Goal: Task Accomplishment & Management: Use online tool/utility

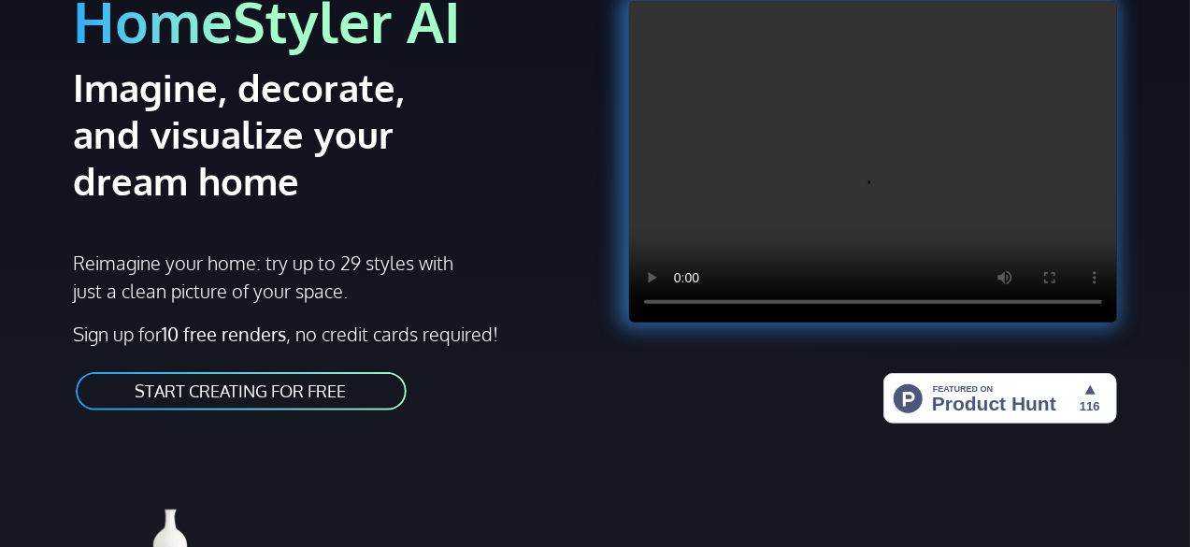
scroll to position [187, 0]
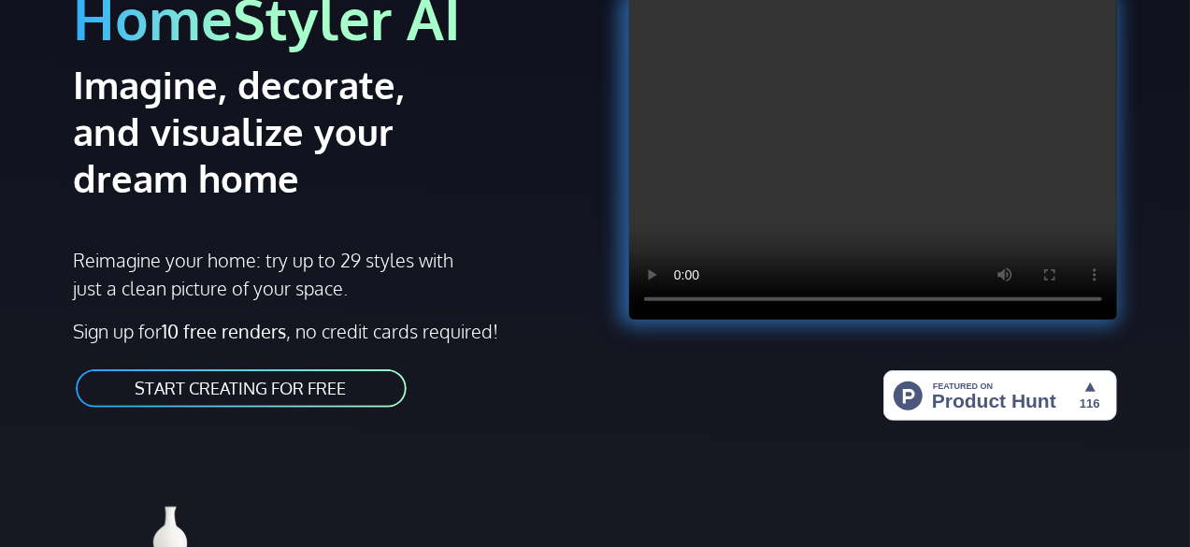
click at [329, 398] on link "START CREATING FOR FREE" at bounding box center [241, 388] width 335 height 42
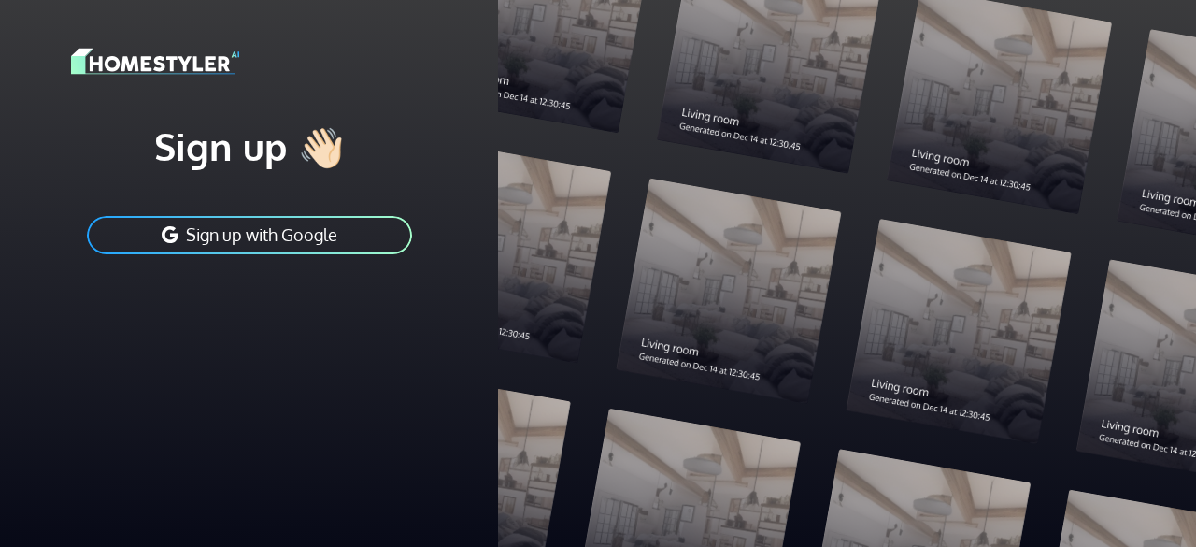
click at [299, 246] on button "Sign up with Google" at bounding box center [249, 235] width 329 height 42
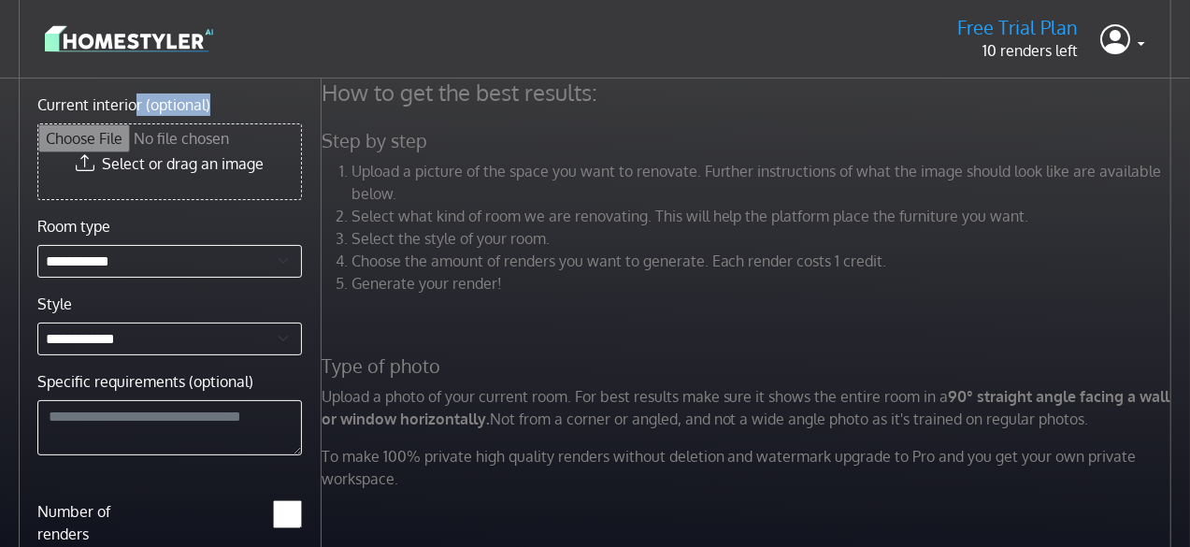
click at [250, 87] on div "**********" at bounding box center [160, 369] width 321 height 582
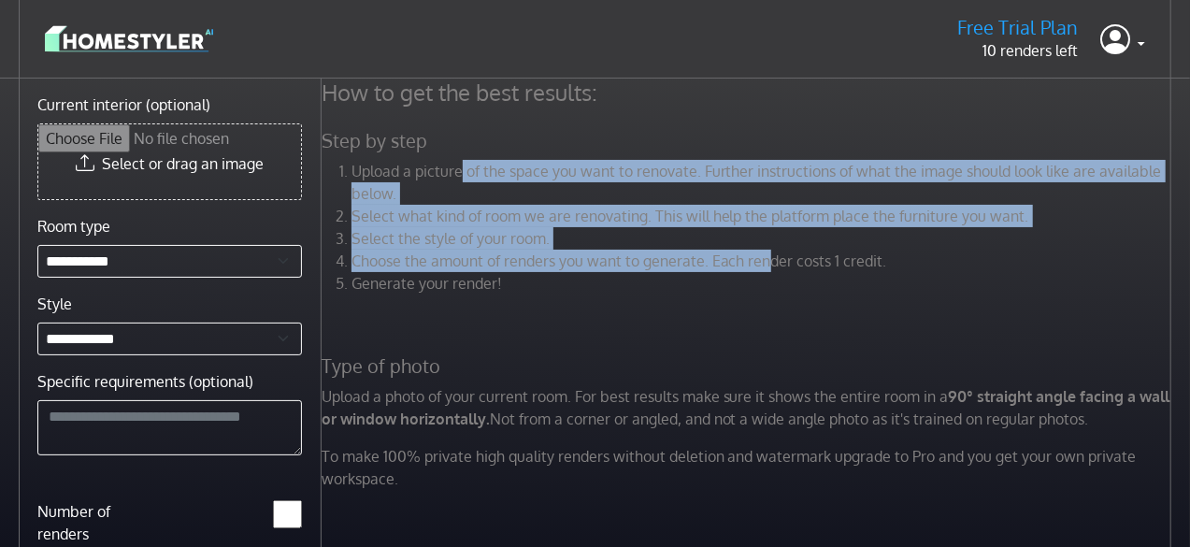
drag, startPoint x: 469, startPoint y: 174, endPoint x: 798, endPoint y: 283, distance: 346.6
click at [774, 272] on ol "Upload a picture of the space you want to renovate. Further instructions of wha…" at bounding box center [748, 227] width 854 height 135
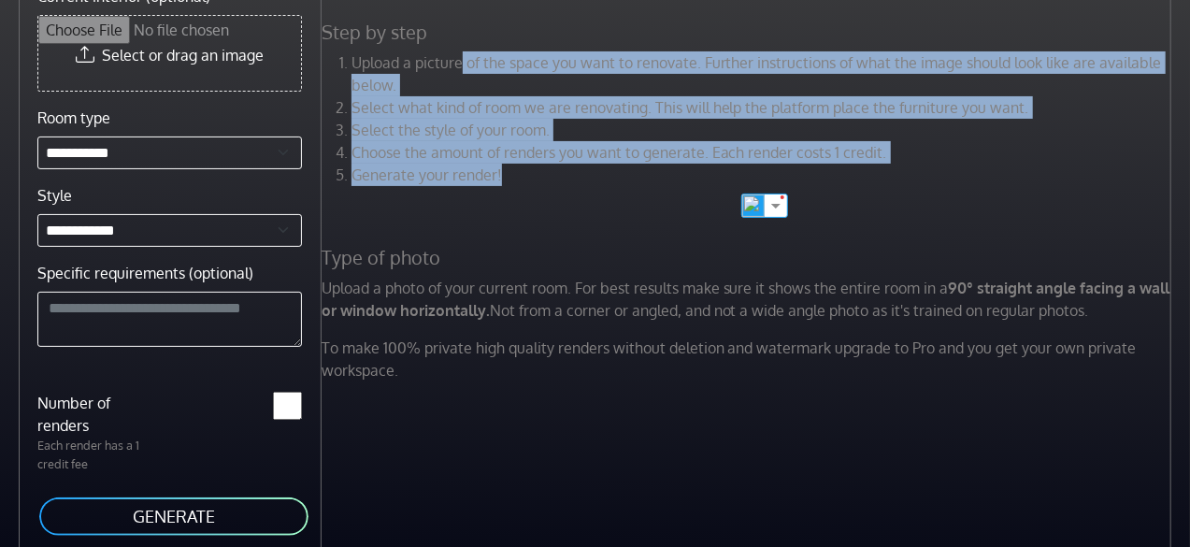
scroll to position [112, 0]
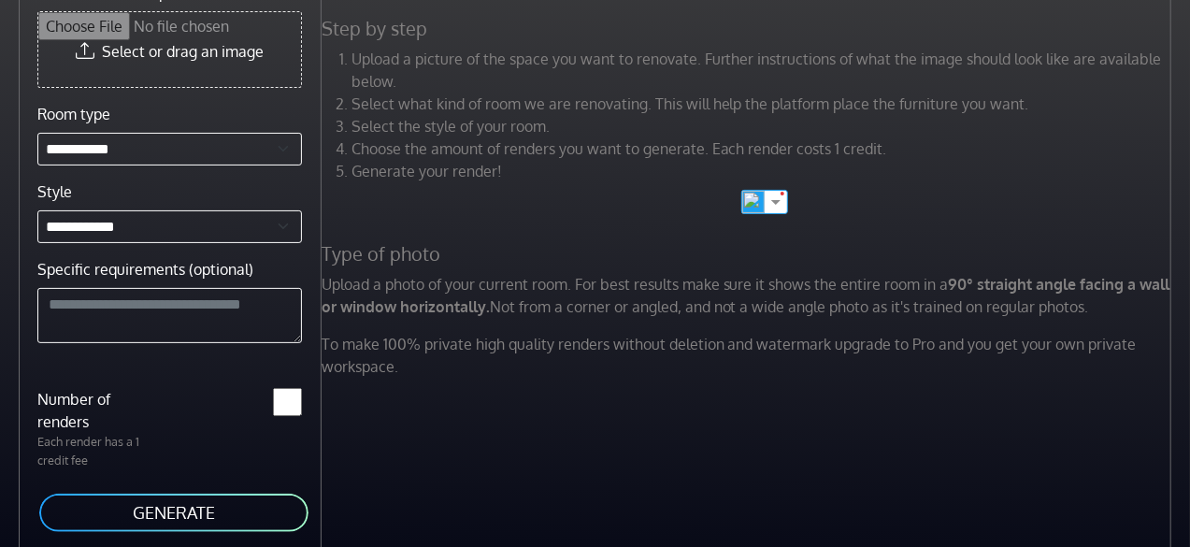
click at [525, 288] on p "Upload a photo of your current room. For best results make sure it shows the en…" at bounding box center [748, 295] width 876 height 45
click at [465, 321] on div "How to get the best results: Step by step Upload a picture of the space you wan…" at bounding box center [748, 179] width 876 height 426
click at [525, 375] on p "To make 100% private high quality renders without deletion and watermark upgrad…" at bounding box center [748, 355] width 876 height 45
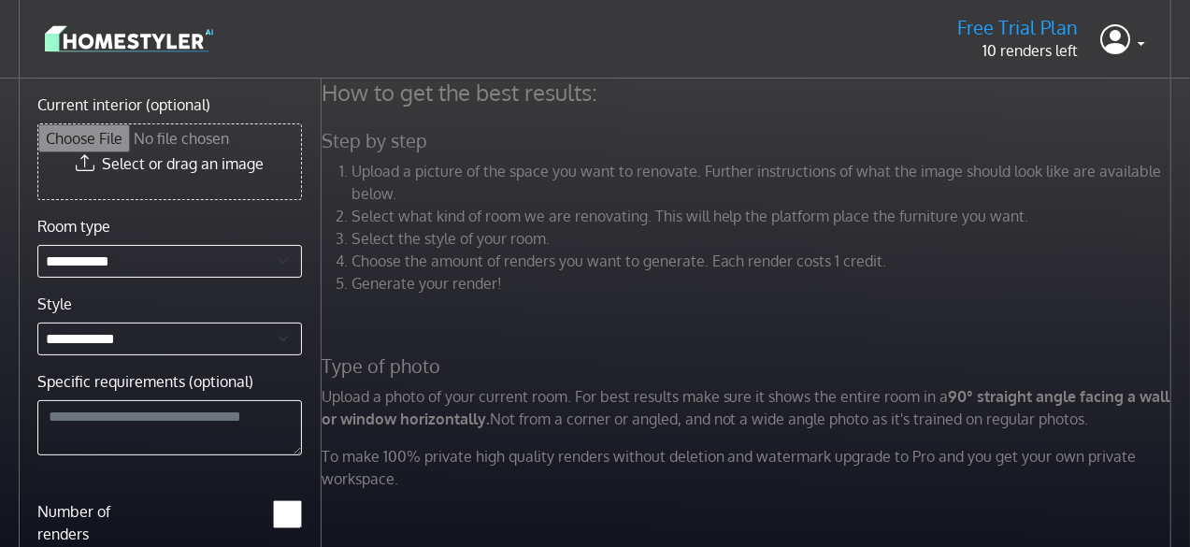
scroll to position [0, 0]
drag, startPoint x: 408, startPoint y: 176, endPoint x: 607, endPoint y: 175, distance: 199.0
click at [600, 177] on li "Upload a picture of the space you want to renovate. Further instructions of wha…" at bounding box center [763, 182] width 824 height 45
click at [607, 175] on li "Upload a picture of the space you want to renovate. Further instructions of wha…" at bounding box center [763, 182] width 824 height 45
drag, startPoint x: 568, startPoint y: 167, endPoint x: 609, endPoint y: 171, distance: 41.3
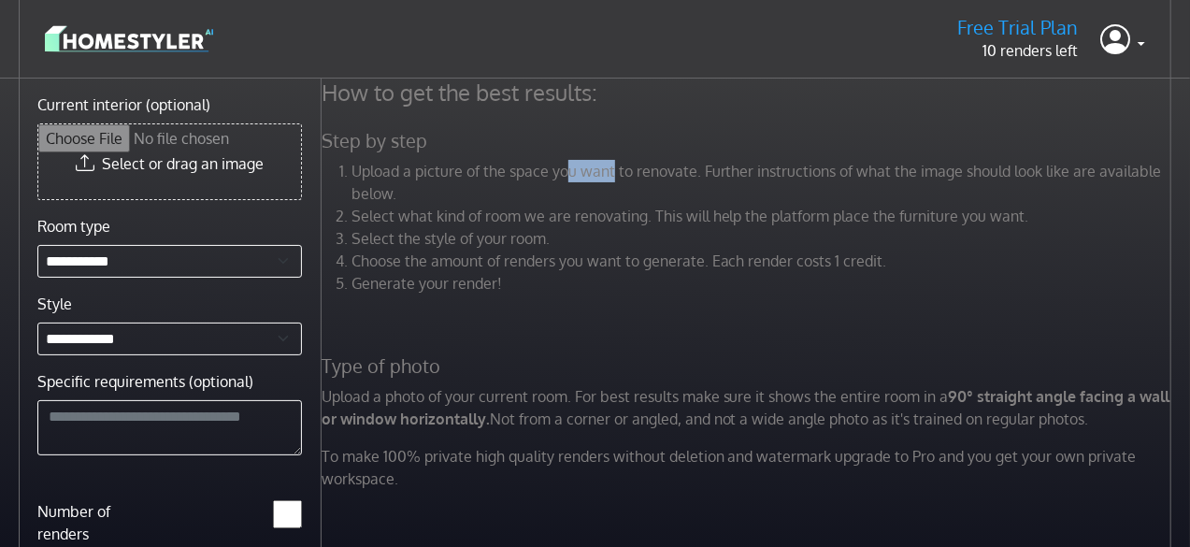
click at [609, 171] on li "Upload a picture of the space you want to renovate. Further instructions of wha…" at bounding box center [763, 182] width 824 height 45
drag, startPoint x: 611, startPoint y: 171, endPoint x: 598, endPoint y: 167, distance: 13.6
click at [613, 170] on li "Upload a picture of the space you want to renovate. Further instructions of wha…" at bounding box center [763, 182] width 824 height 45
drag, startPoint x: 431, startPoint y: 165, endPoint x: 565, endPoint y: 173, distance: 134.8
click at [565, 173] on li "Upload a picture of the space you want to renovate. Further instructions of wha…" at bounding box center [763, 182] width 824 height 45
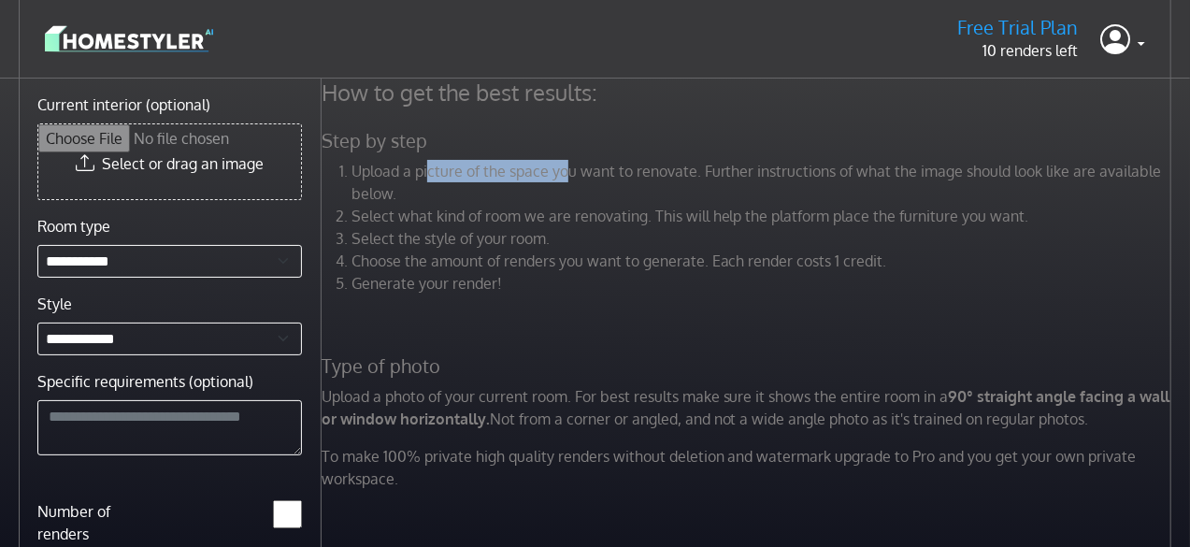
click at [565, 173] on li "Upload a picture of the space you want to renovate. Further instructions of wha…" at bounding box center [763, 182] width 824 height 45
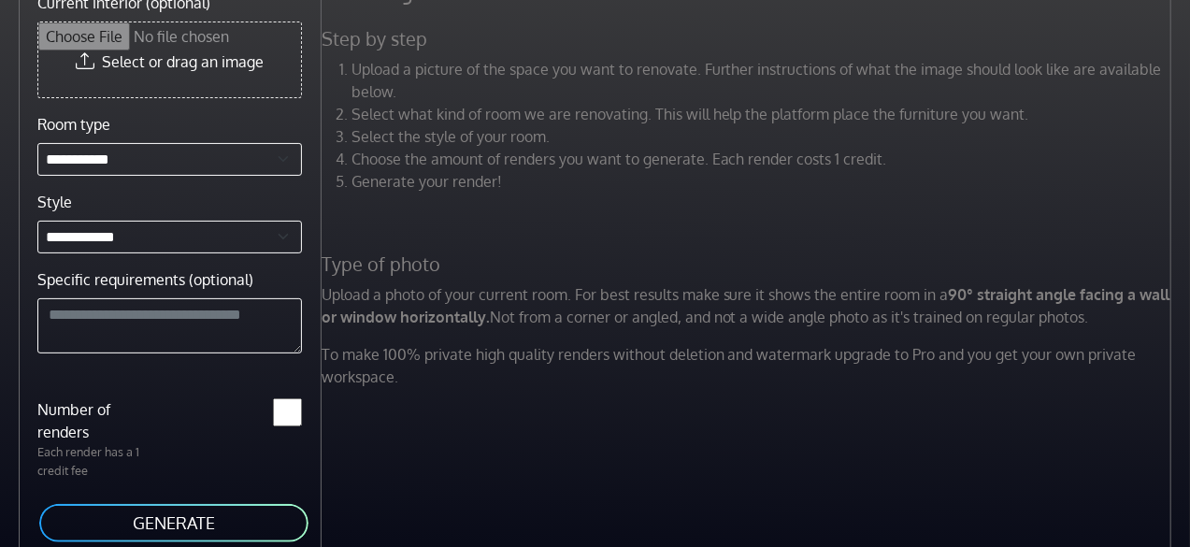
scroll to position [112, 0]
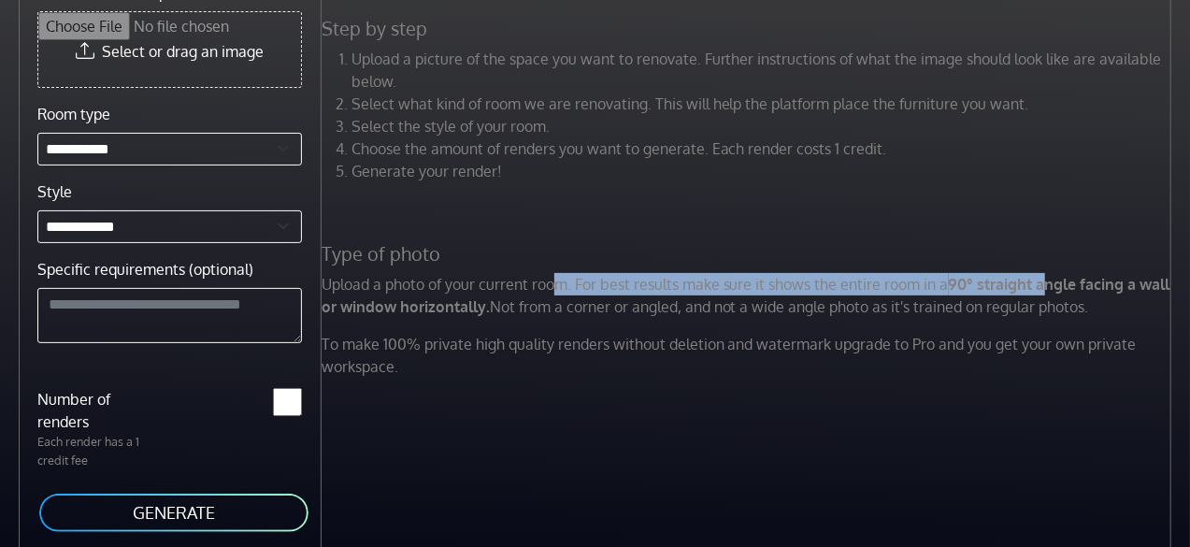
drag, startPoint x: 546, startPoint y: 290, endPoint x: 1044, endPoint y: 294, distance: 498.1
click at [1044, 294] on p "Upload a photo of your current room. For best results make sure it shows the en…" at bounding box center [748, 295] width 876 height 45
click at [1043, 294] on p "Upload a photo of your current room. For best results make sure it shows the en…" at bounding box center [748, 295] width 876 height 45
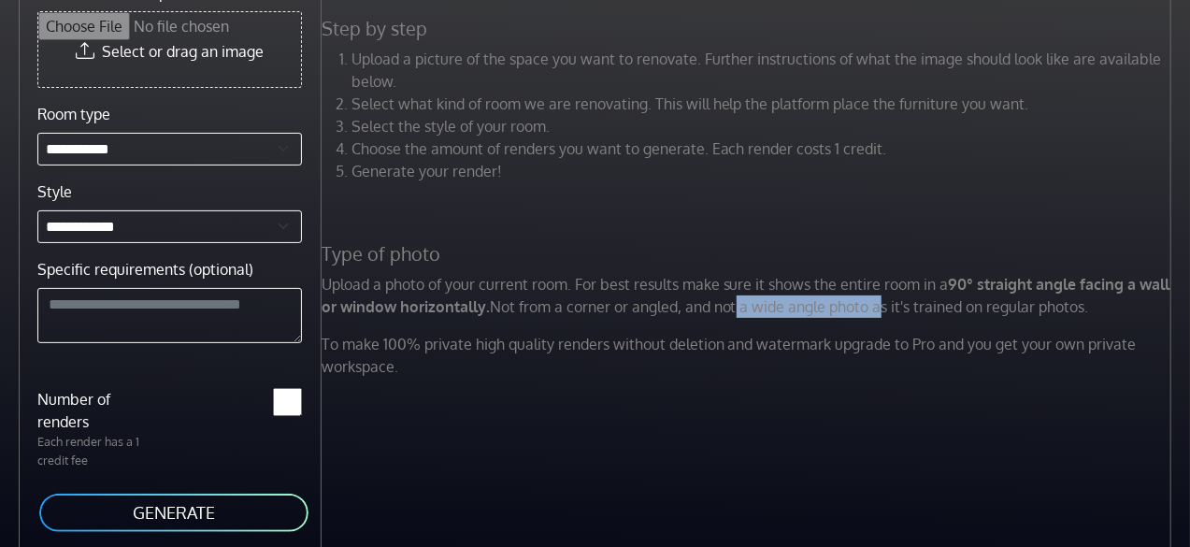
drag, startPoint x: 733, startPoint y: 298, endPoint x: 878, endPoint y: 317, distance: 147.0
click at [877, 317] on div "How to get the best results: Step by step Upload a picture of the space you wan…" at bounding box center [748, 179] width 876 height 426
click at [883, 319] on div "How to get the best results: Step by step Upload a picture of the space you wan…" at bounding box center [748, 179] width 876 height 426
